Goal: Information Seeking & Learning: Find specific fact

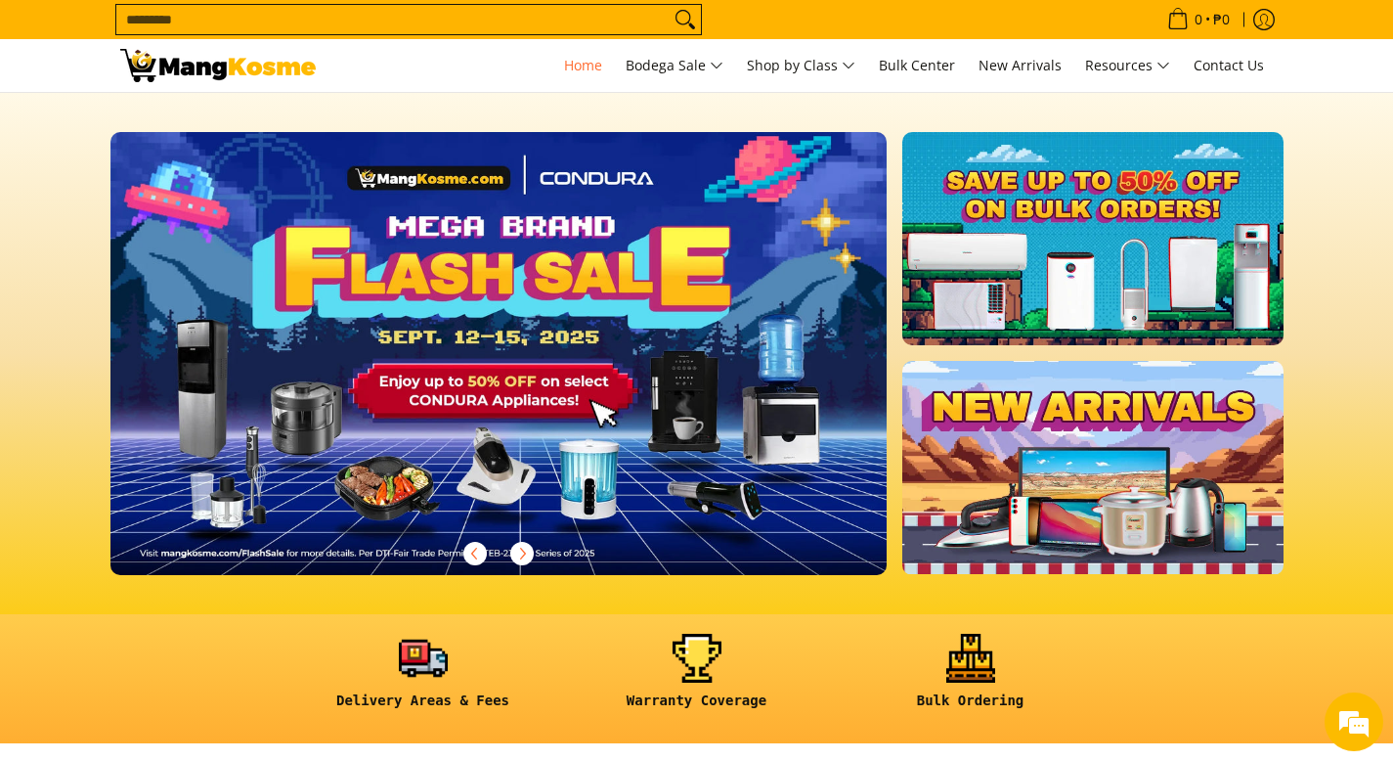
click at [522, 21] on input "Search..." at bounding box center [392, 19] width 553 height 29
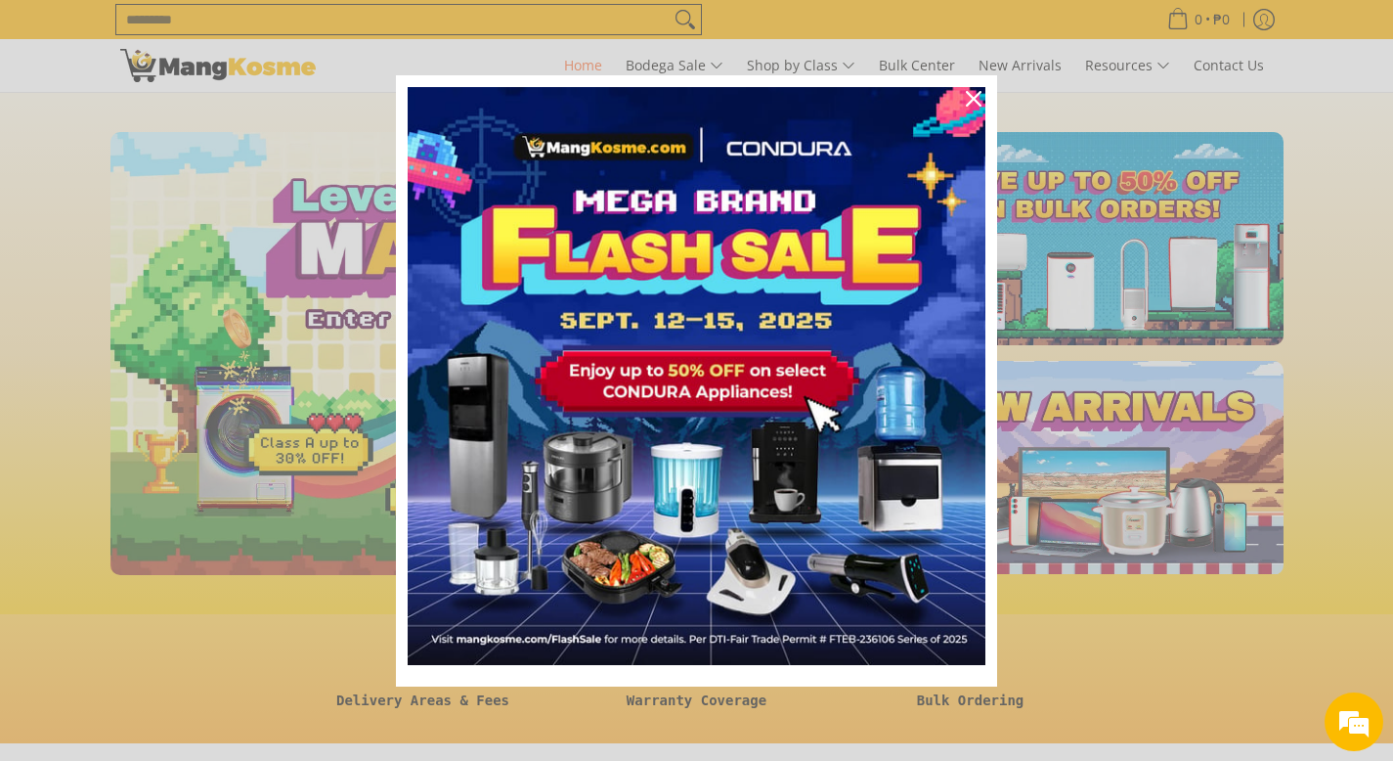
scroll to position [629, 0]
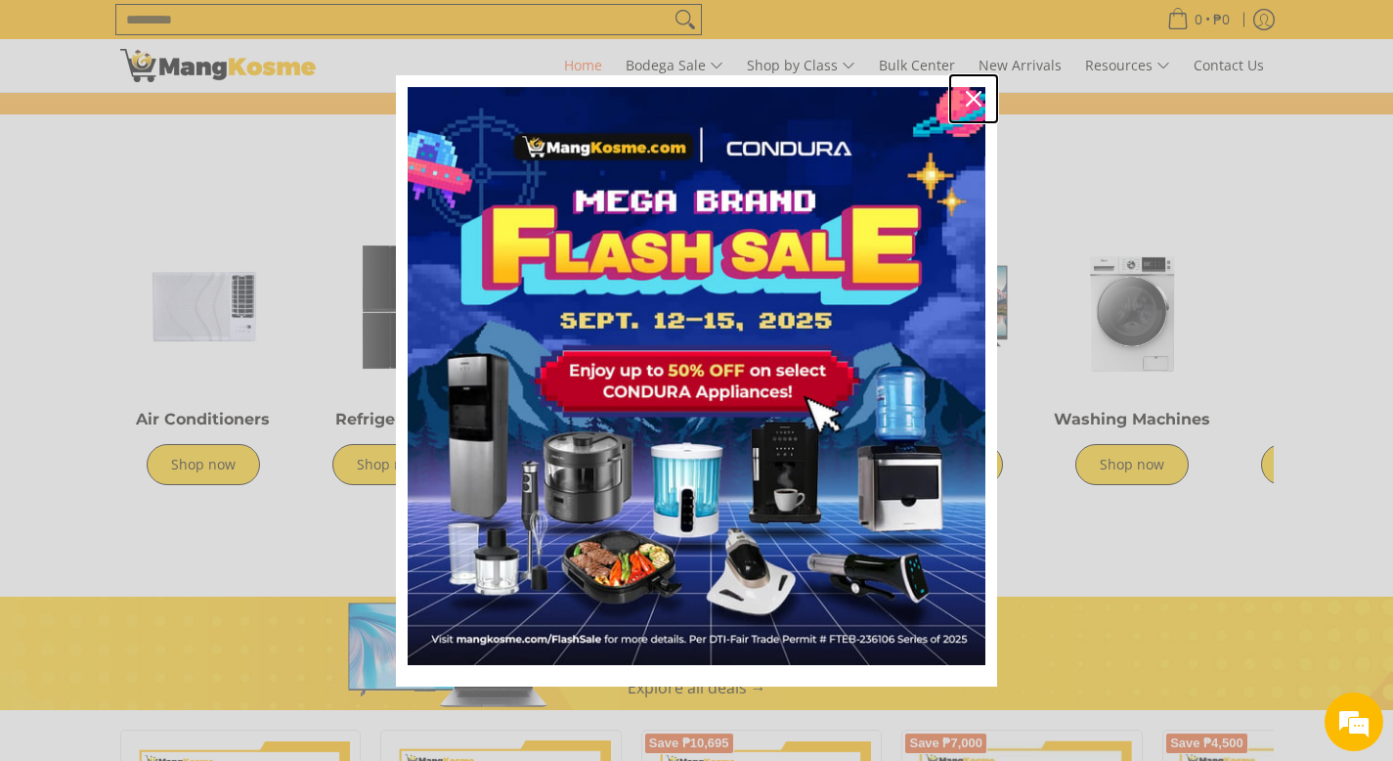
click at [967, 99] on icon "close icon" at bounding box center [974, 99] width 16 height 16
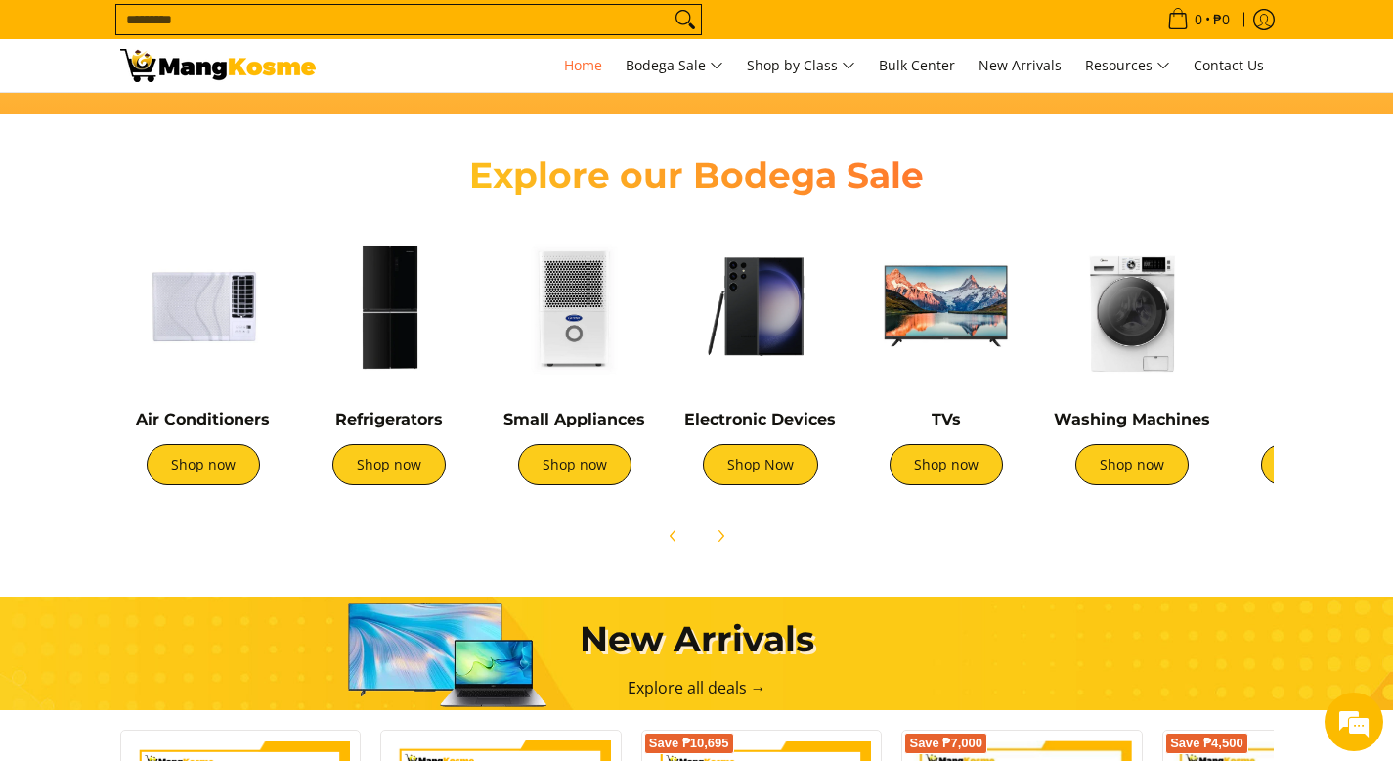
click at [321, 21] on input "Search..." at bounding box center [392, 19] width 553 height 29
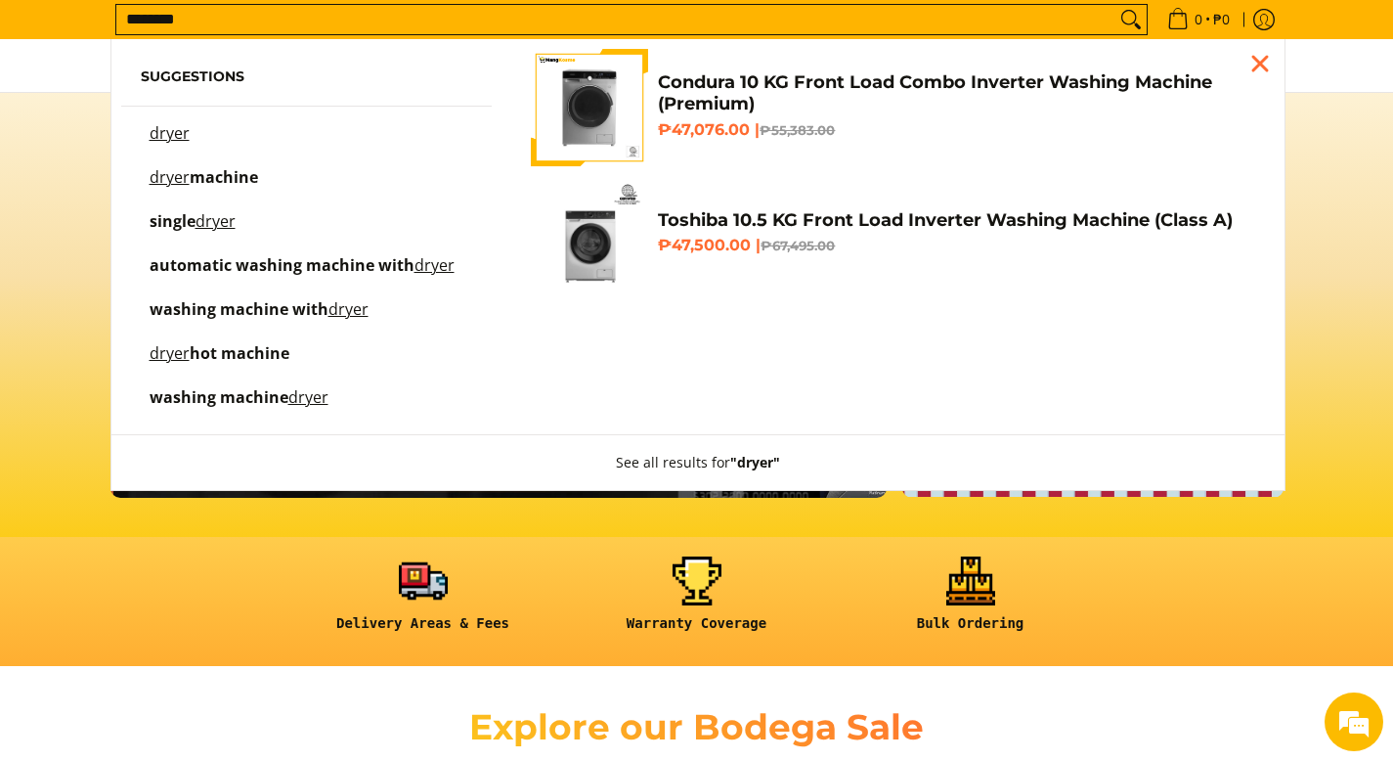
scroll to position [0, 1554]
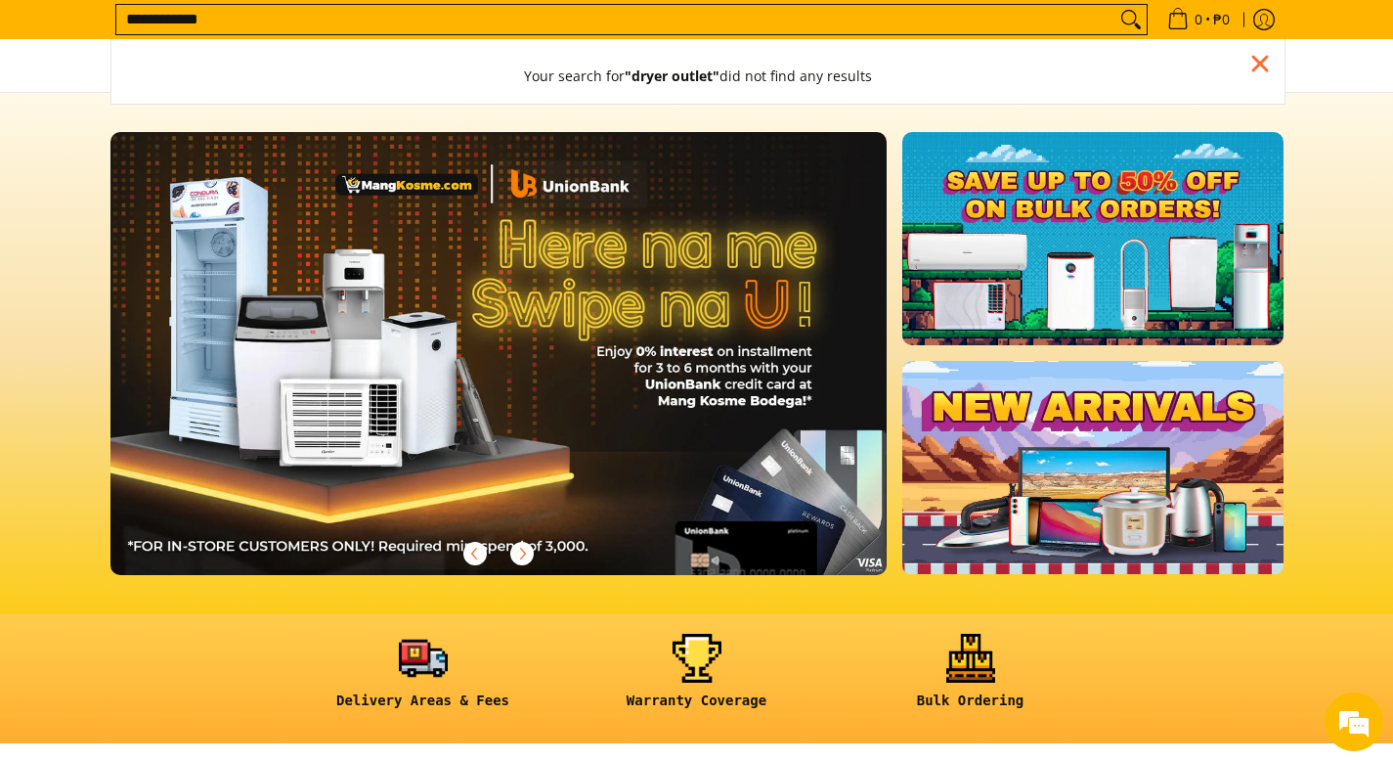
type input "**********"
click at [1115, 5] on button "Search" at bounding box center [1130, 19] width 31 height 29
